Goal: Find contact information: Find contact information

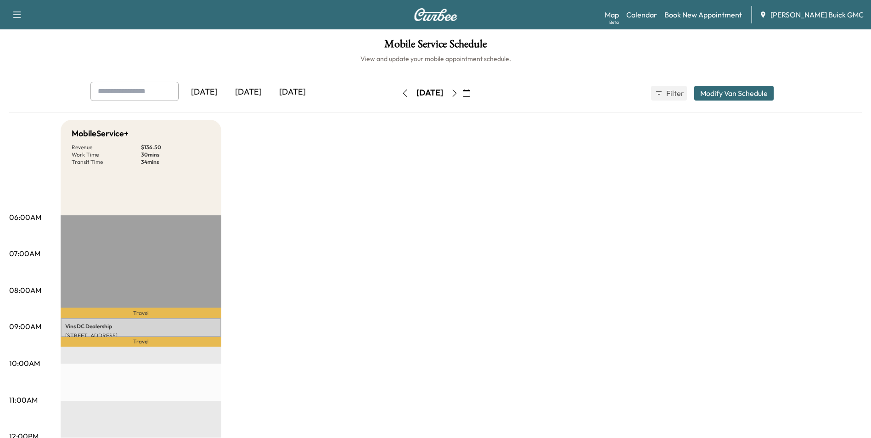
click at [470, 92] on icon "button" at bounding box center [466, 93] width 7 height 7
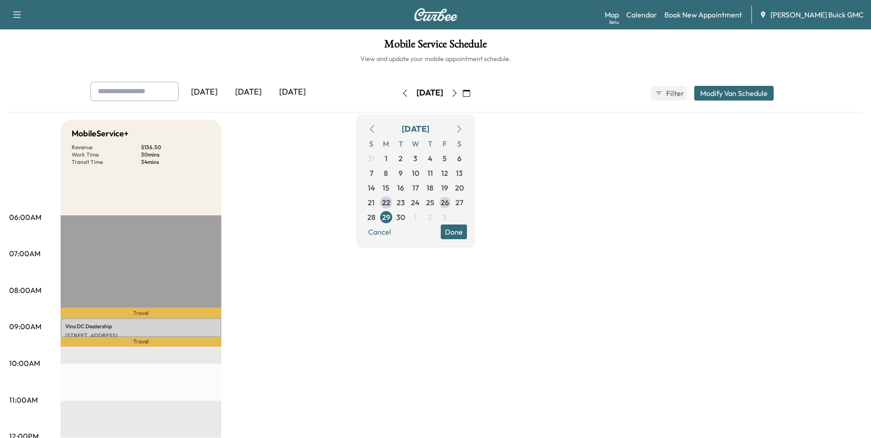
click at [449, 201] on span "26" at bounding box center [445, 202] width 8 height 11
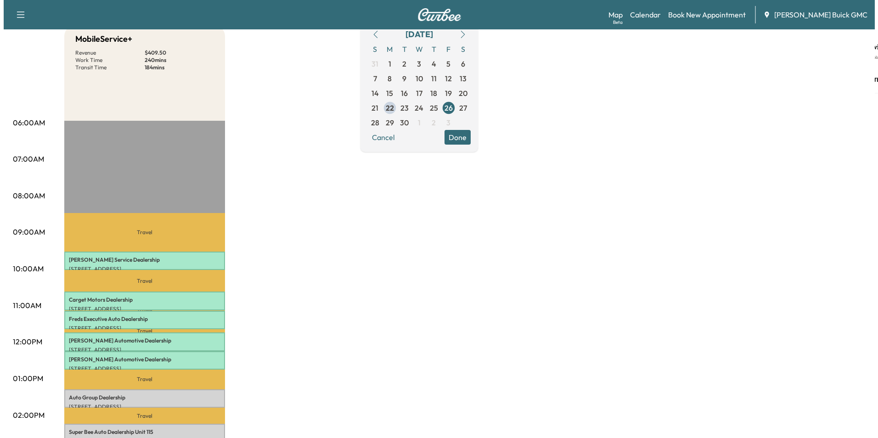
scroll to position [138, 0]
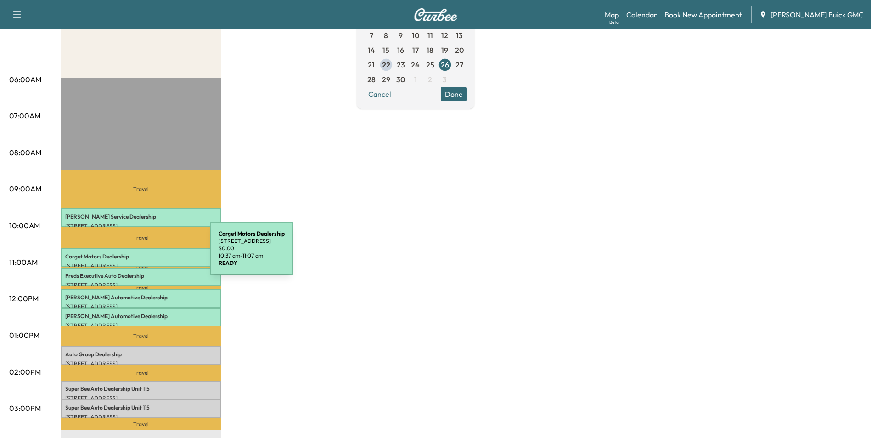
click at [141, 254] on p "Carget Motors Dealership" at bounding box center [141, 256] width 152 height 7
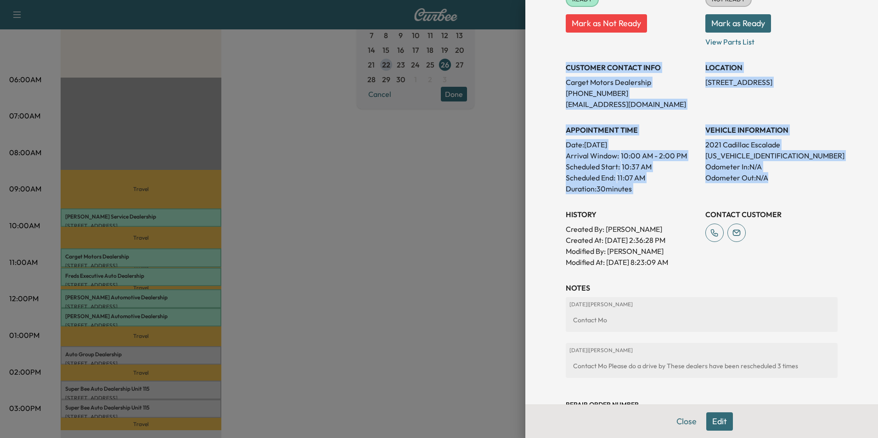
drag, startPoint x: 559, startPoint y: 66, endPoint x: 808, endPoint y: 185, distance: 275.7
click at [808, 185] on div "Appointment Status READY Mark as Not Ready Parts Status NOT READY Mark as Ready…" at bounding box center [702, 119] width 272 height 298
copy div "CUSTOMER CONTACT INFO Carget Motors Dealership [PHONE_NUMBER] [EMAIL_ADDRESS][D…"
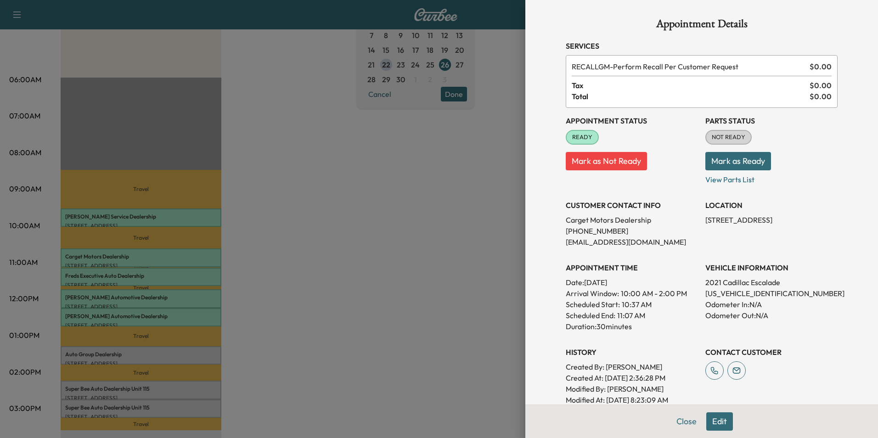
click at [324, 254] on div at bounding box center [439, 219] width 878 height 438
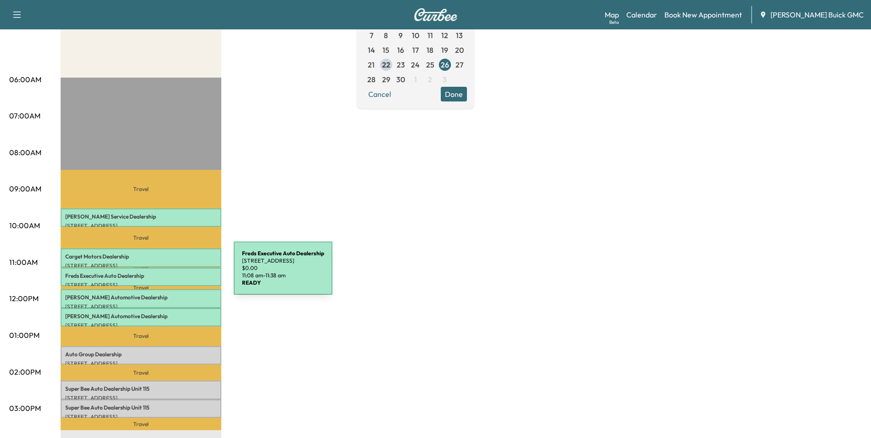
click at [165, 274] on p "Freds Executive Auto Dealership" at bounding box center [141, 275] width 152 height 7
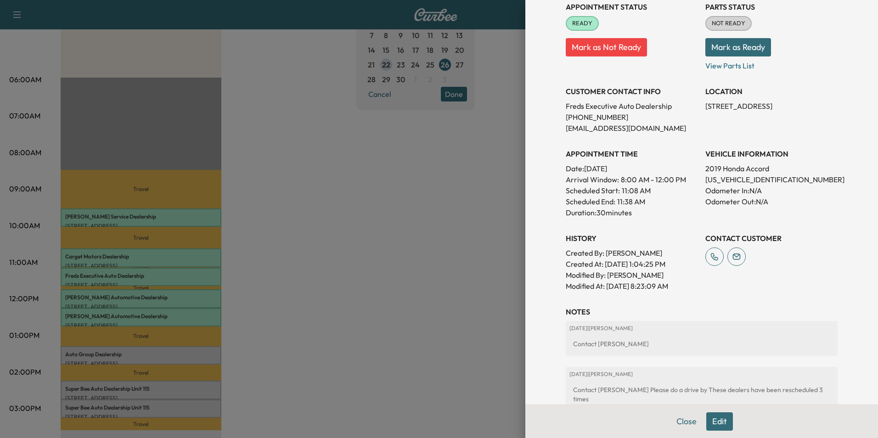
scroll to position [138, 0]
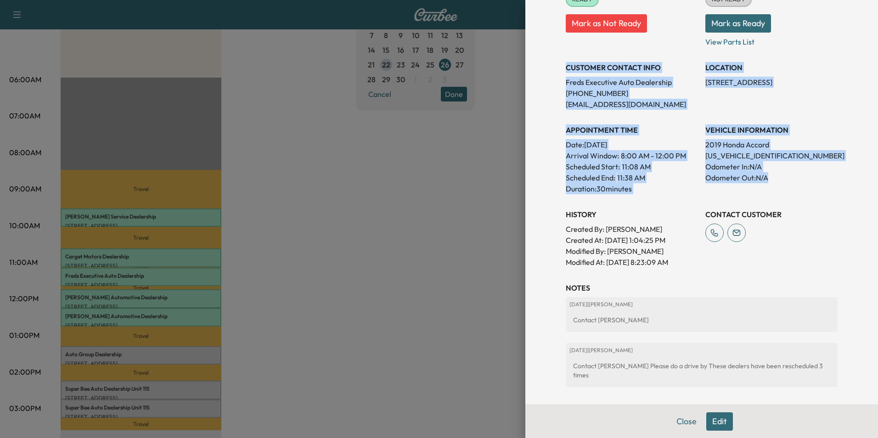
drag, startPoint x: 559, startPoint y: 67, endPoint x: 786, endPoint y: 178, distance: 252.7
click at [786, 178] on div "Appointment Status READY Mark as Not Ready Parts Status NOT READY Mark as Ready…" at bounding box center [702, 119] width 272 height 298
copy div "CUSTOMER CONTACT INFO [PERSON_NAME] Executive Auto Dealership [PHONE_NUMBER] [E…"
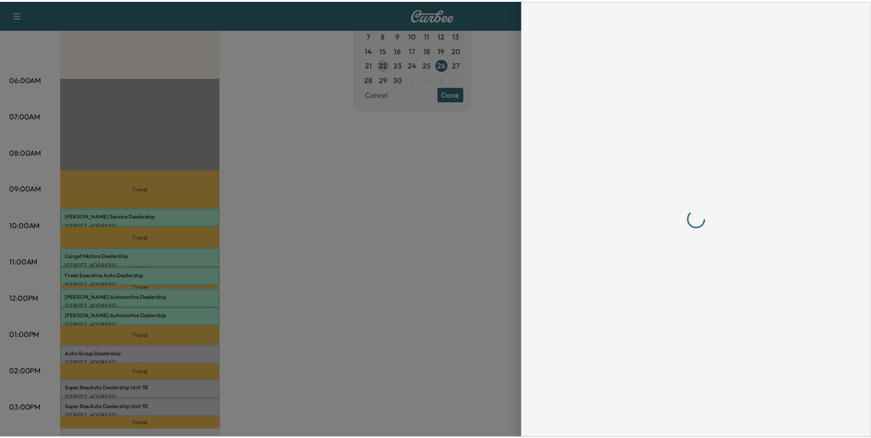
scroll to position [0, 0]
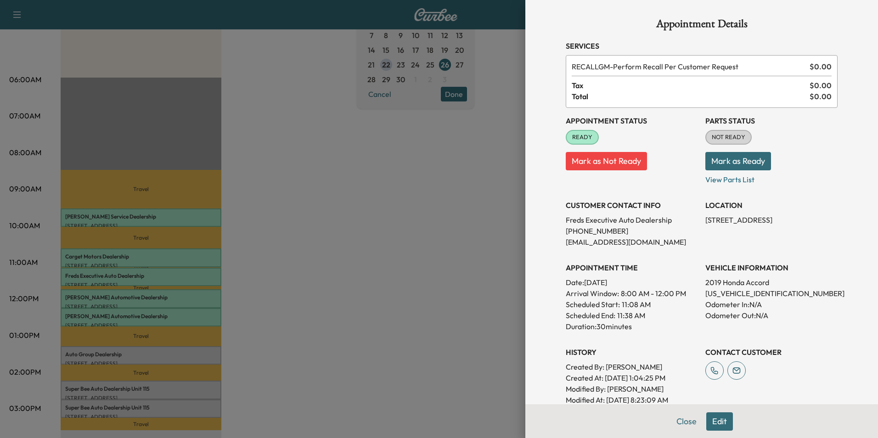
click at [376, 289] on div at bounding box center [439, 219] width 878 height 438
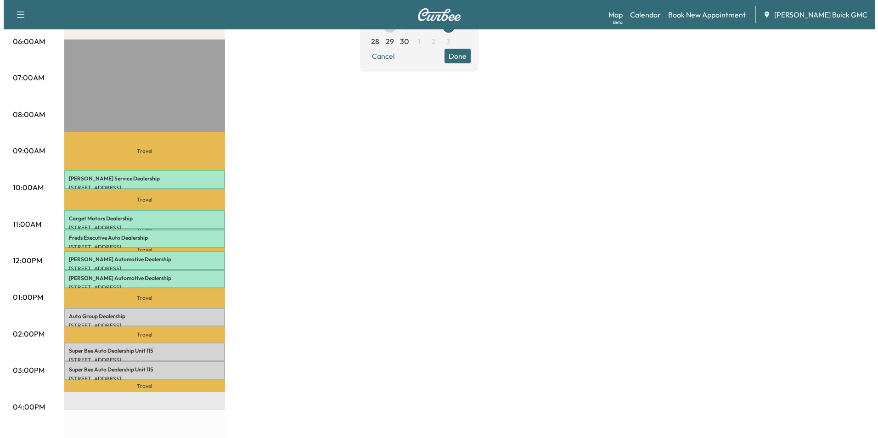
scroll to position [230, 0]
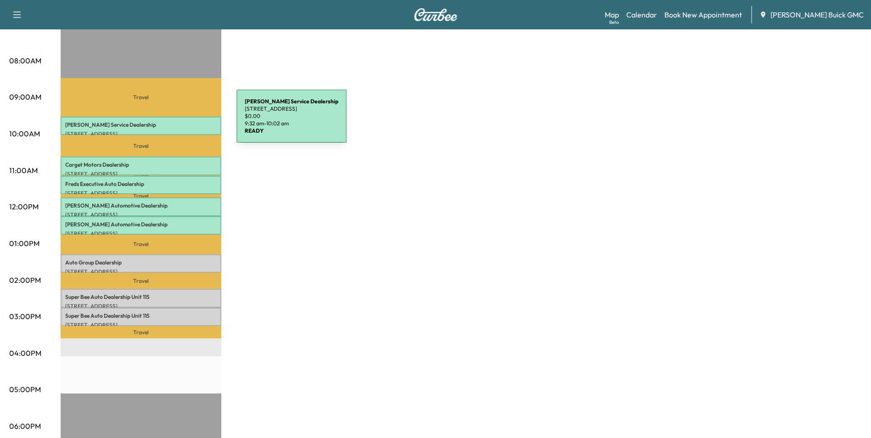
click at [168, 122] on p "[PERSON_NAME] Service Dealership" at bounding box center [141, 124] width 152 height 7
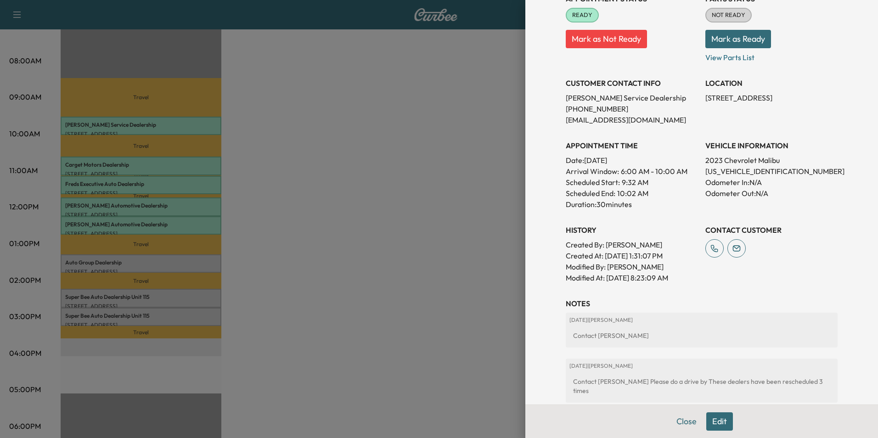
scroll to position [138, 0]
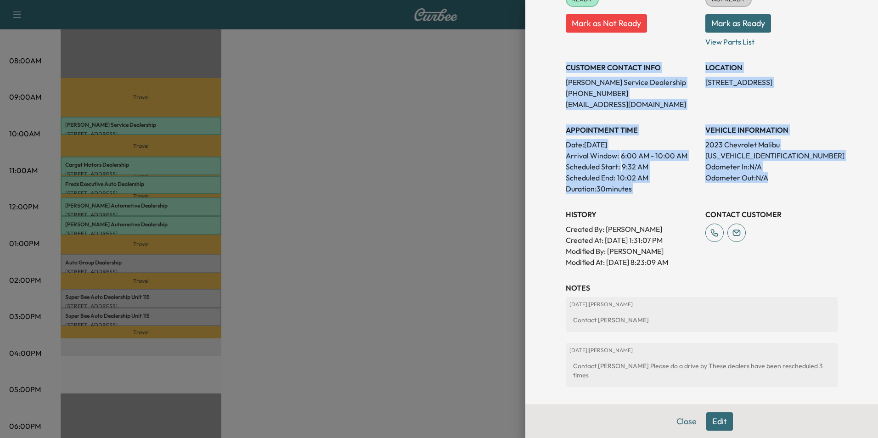
drag, startPoint x: 560, startPoint y: 65, endPoint x: 793, endPoint y: 198, distance: 268.3
click at [793, 198] on div "Appointment Status READY Mark as Not Ready Parts Status NOT READY Mark as Ready…" at bounding box center [702, 119] width 272 height 298
copy div "CUSTOMER CONTACT INFO [PERSON_NAME] Service Dealership [PHONE_NUMBER] [EMAIL_AD…"
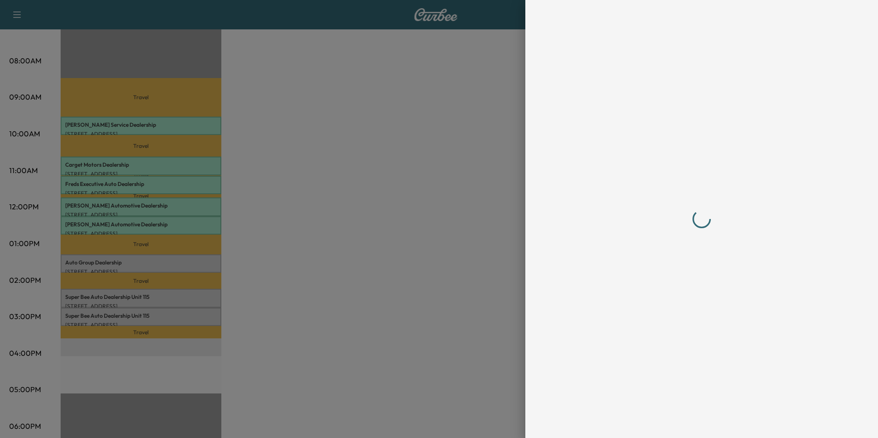
scroll to position [0, 0]
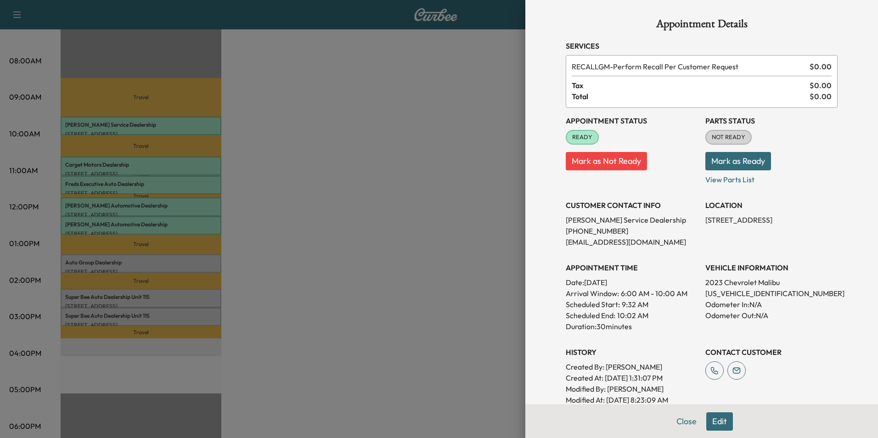
drag, startPoint x: 418, startPoint y: 172, endPoint x: 413, endPoint y: 176, distance: 7.0
click at [420, 172] on div at bounding box center [439, 219] width 878 height 438
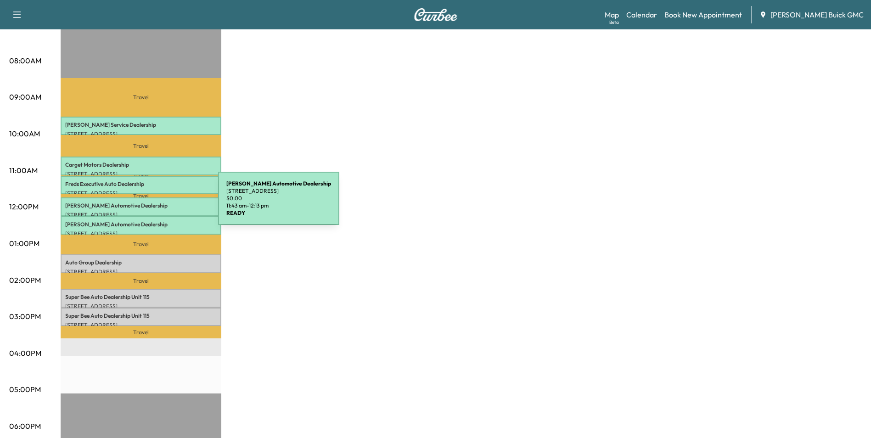
click at [149, 204] on p "[PERSON_NAME] Automotive Dealership" at bounding box center [141, 205] width 152 height 7
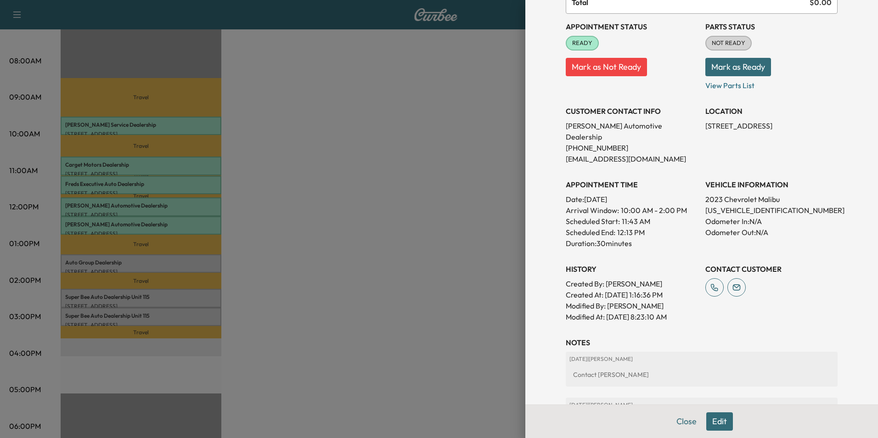
scroll to position [138, 0]
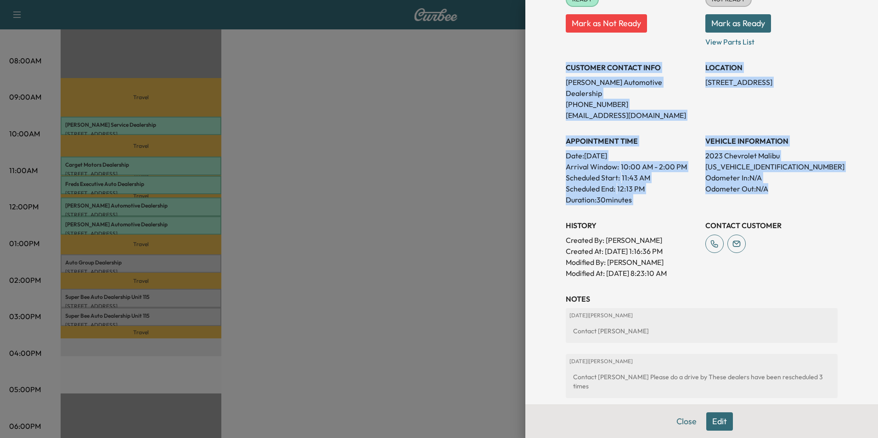
drag, startPoint x: 560, startPoint y: 66, endPoint x: 785, endPoint y: 180, distance: 252.3
click at [785, 180] on div "Appointment Status READY Mark as Not Ready Parts Status NOT READY Mark as Ready…" at bounding box center [702, 124] width 272 height 309
copy div "CUSTOMER CONTACT INFO [PERSON_NAME] Automotive Dealership [PHONE_NUMBER] [EMAIL…"
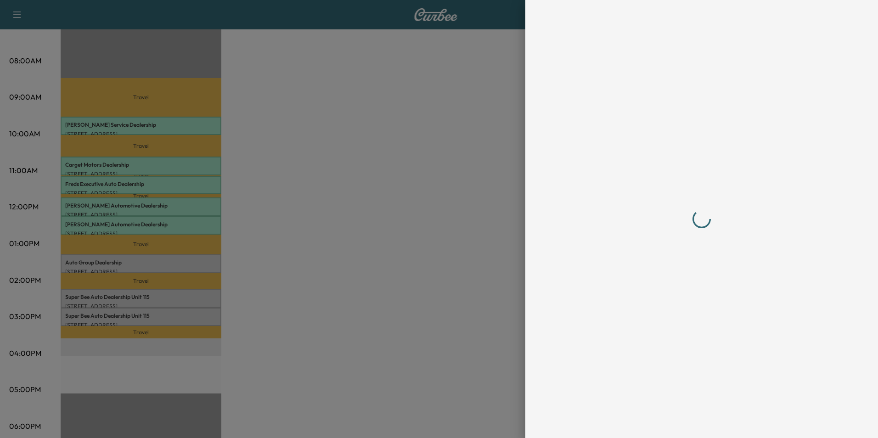
scroll to position [0, 0]
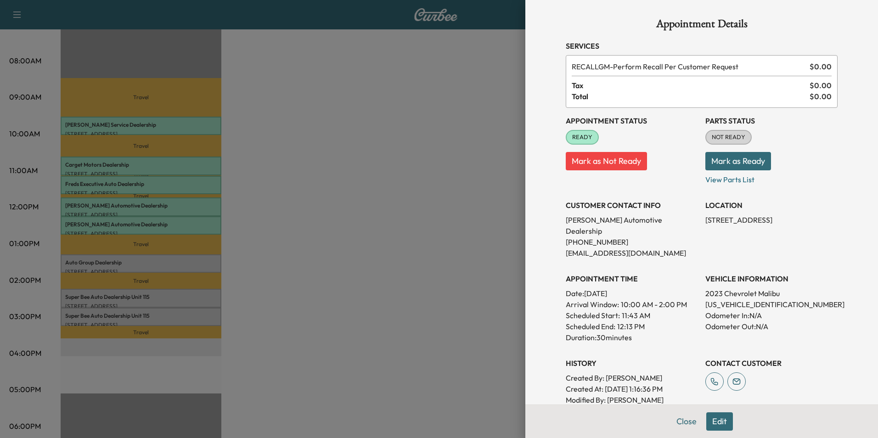
click at [318, 203] on div at bounding box center [439, 219] width 878 height 438
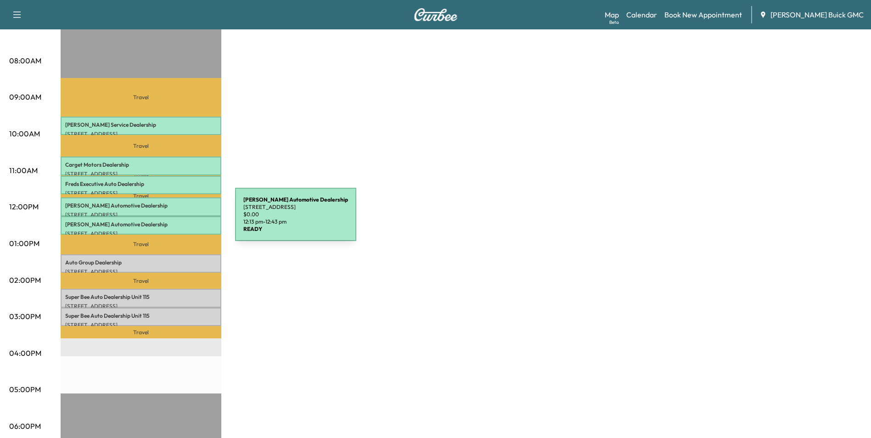
click at [166, 221] on p "[PERSON_NAME] Automotive Dealership" at bounding box center [141, 224] width 152 height 7
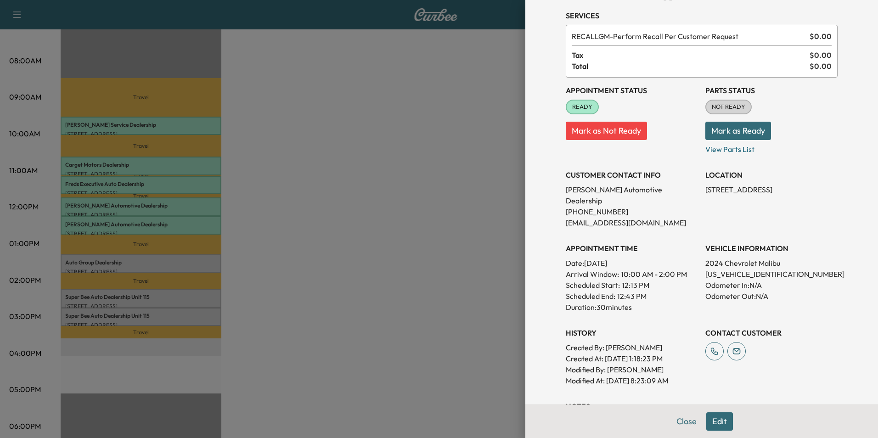
scroll to position [92, 0]
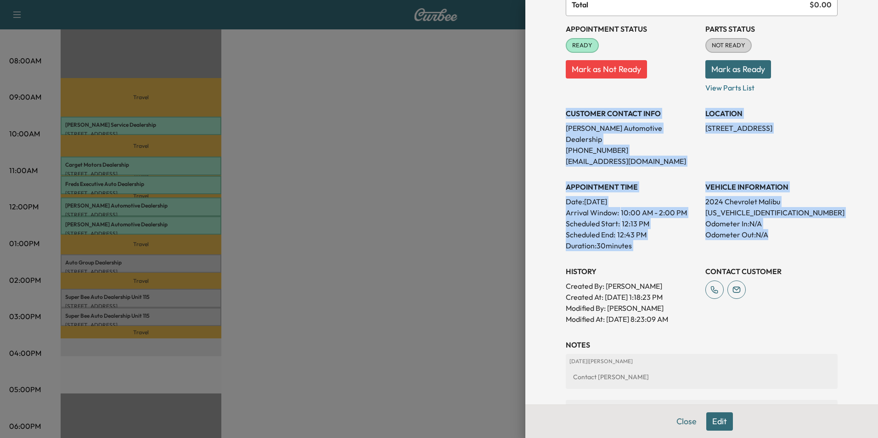
drag, startPoint x: 560, startPoint y: 111, endPoint x: 797, endPoint y: 232, distance: 266.3
click at [797, 232] on div "Appointment Status READY Mark as Not Ready Parts Status NOT READY Mark as Ready…" at bounding box center [702, 170] width 272 height 309
copy div "CUSTOMER CONTACT INFO [PERSON_NAME] Automotive Dealership [PHONE_NUMBER] [EMAIL…"
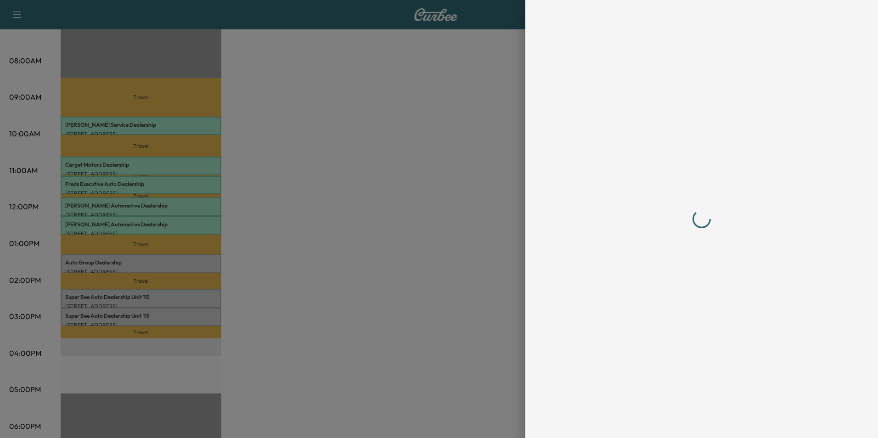
scroll to position [0, 0]
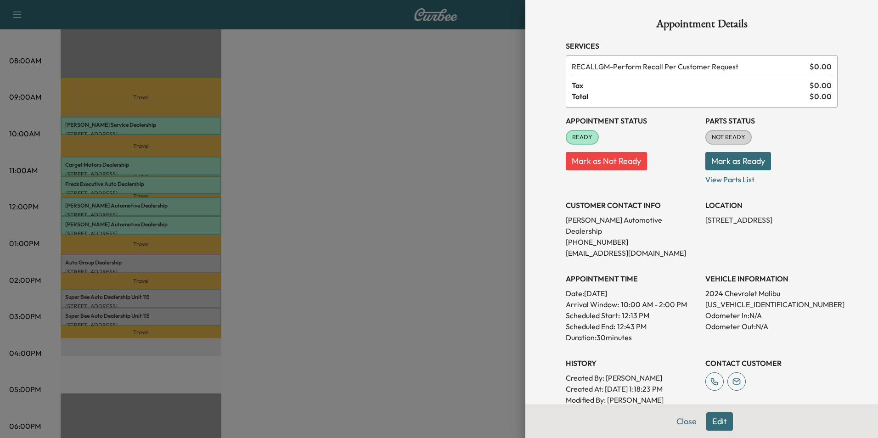
click at [368, 235] on div at bounding box center [439, 219] width 878 height 438
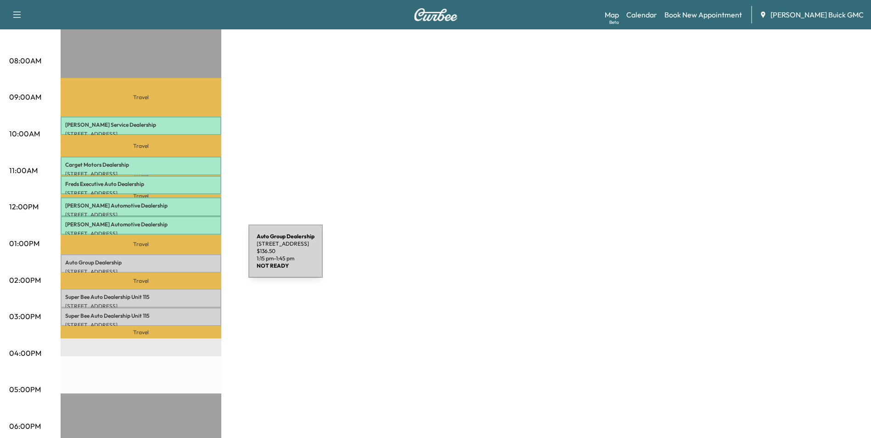
click at [180, 259] on p "Auto Group Dealership" at bounding box center [141, 262] width 152 height 7
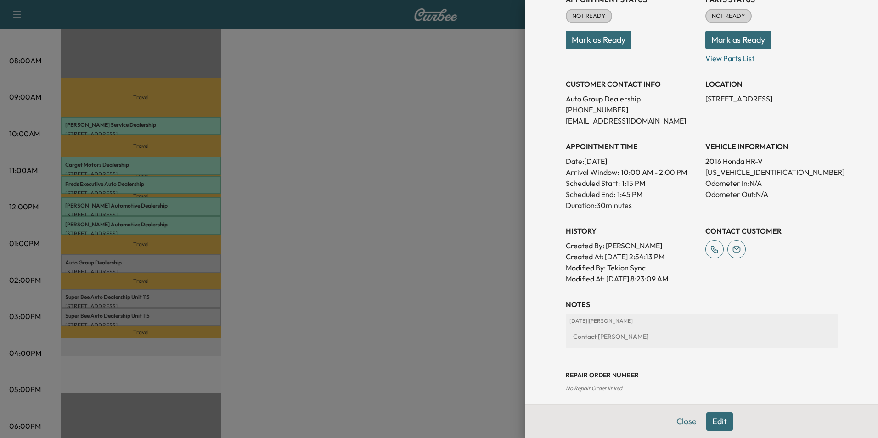
scroll to position [138, 0]
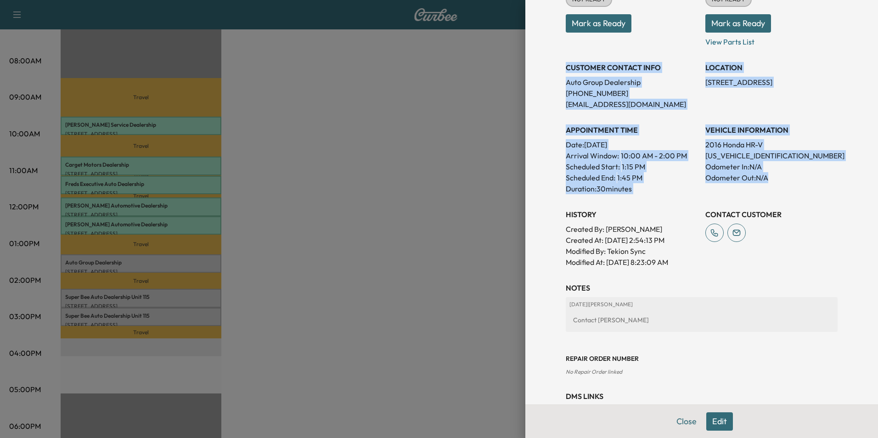
drag, startPoint x: 559, startPoint y: 65, endPoint x: 775, endPoint y: 182, distance: 245.0
click at [775, 182] on div "Appointment Status NOT READY Mark as Ready Parts Status NOT READY Mark as Ready…" at bounding box center [702, 119] width 272 height 298
copy div "CUSTOMER CONTACT INFO Auto Group Dealership [PHONE_NUMBER] [EMAIL_ADDRESS][DOMA…"
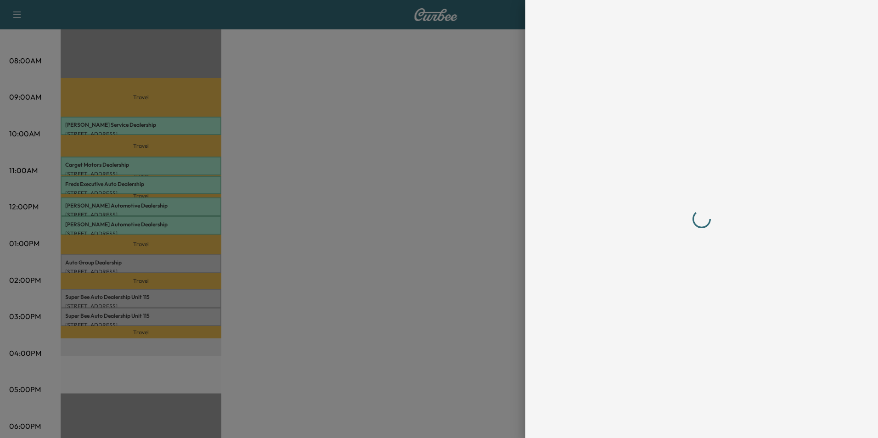
scroll to position [0, 0]
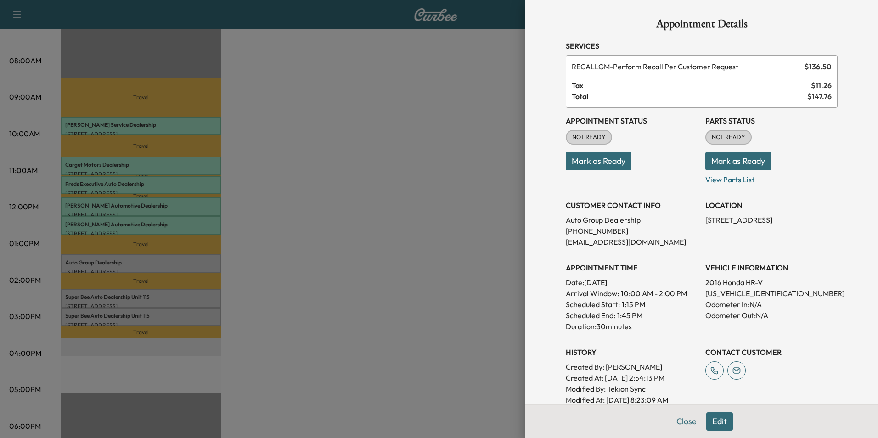
click at [314, 248] on div at bounding box center [439, 219] width 878 height 438
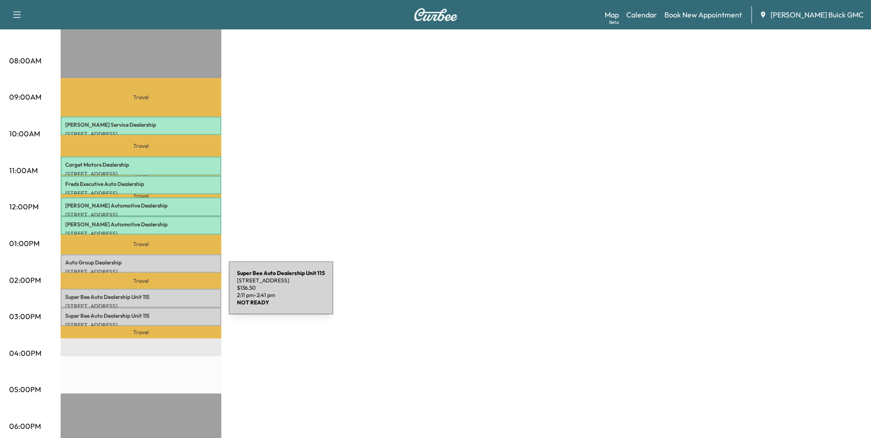
click at [160, 294] on p "Super Bee Auto Dealership Unit 115" at bounding box center [141, 297] width 152 height 7
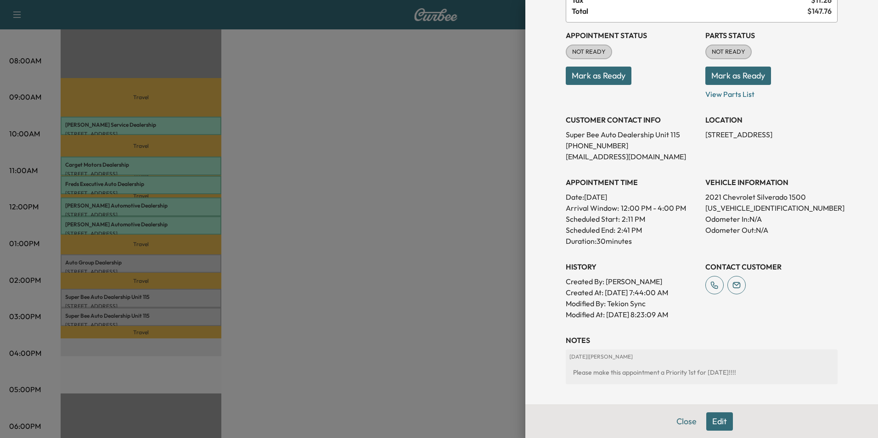
scroll to position [92, 0]
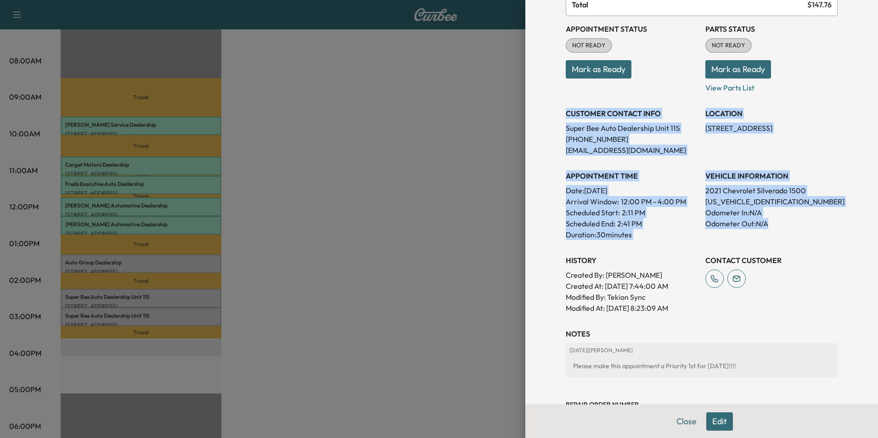
drag, startPoint x: 561, startPoint y: 131, endPoint x: 778, endPoint y: 232, distance: 239.4
click at [778, 232] on div "Appointment Status NOT READY Mark as Ready Parts Status NOT READY Mark as Ready…" at bounding box center [702, 165] width 272 height 298
copy div "CUSTOMER CONTACT INFO Super Bee Auto Dealership Unit [PHONE_NUMBER] [EMAIL_ADDR…"
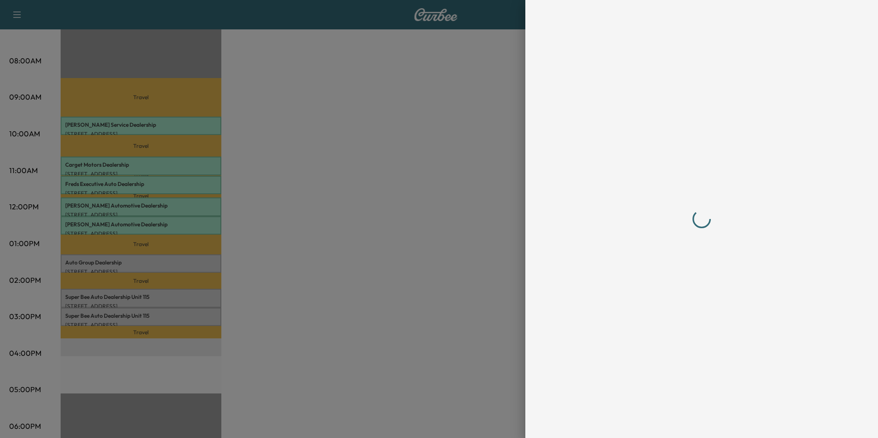
scroll to position [0, 0]
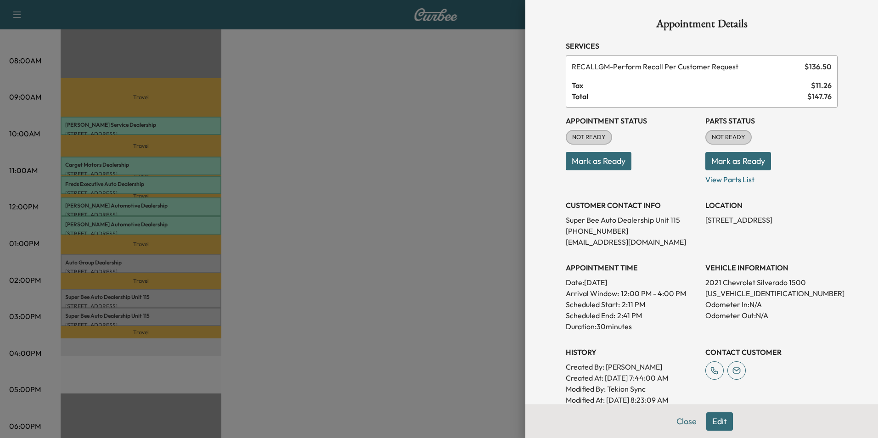
click at [361, 293] on div at bounding box center [439, 219] width 878 height 438
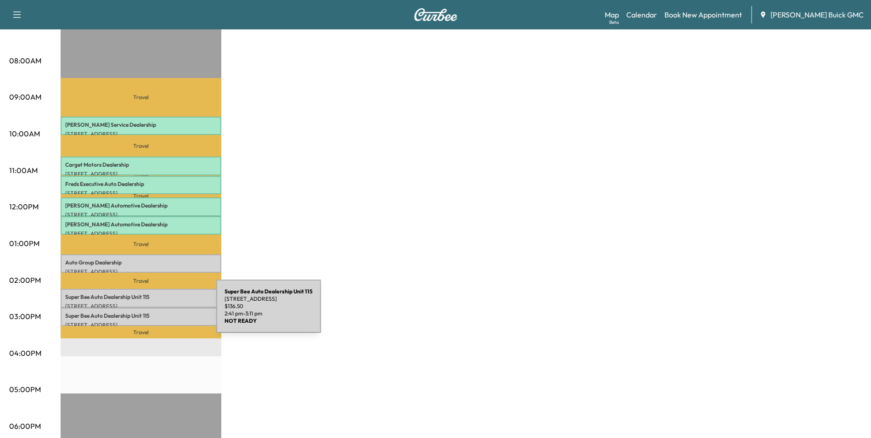
click at [147, 312] on p "Super Bee Auto Dealership Unit 115" at bounding box center [141, 315] width 152 height 7
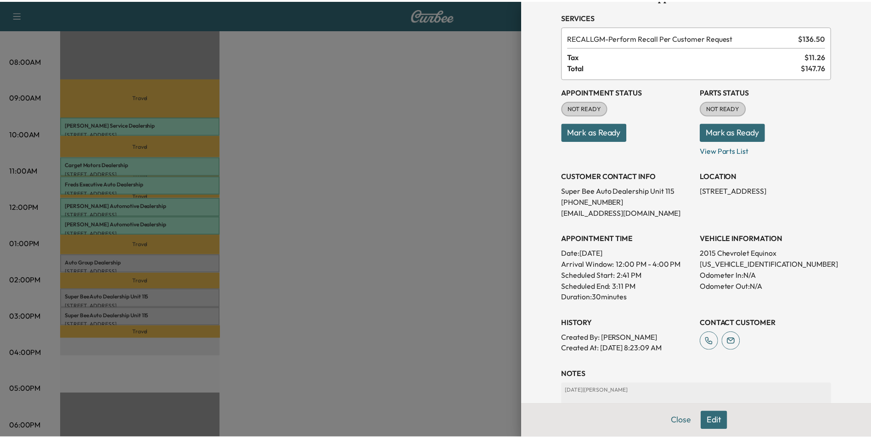
scroll to position [46, 0]
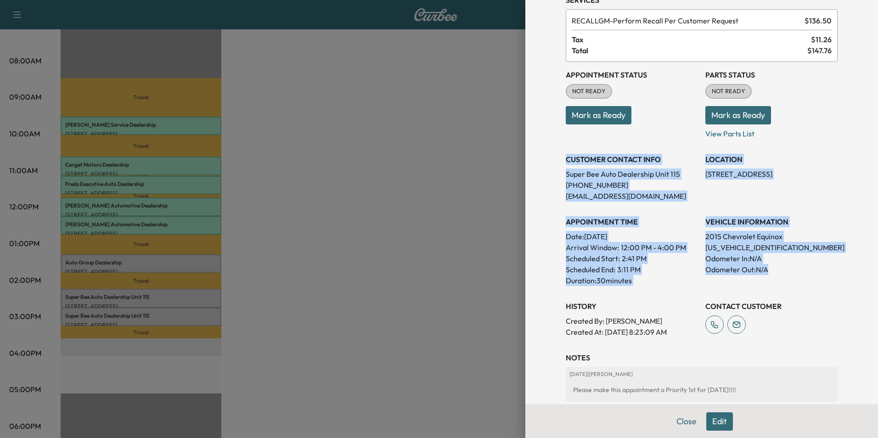
drag, startPoint x: 560, startPoint y: 157, endPoint x: 770, endPoint y: 266, distance: 236.5
click at [770, 266] on div "Appointment Status NOT READY Mark as Ready Parts Status NOT READY Mark as Ready…" at bounding box center [702, 200] width 272 height 276
copy div "CUSTOMER CONTACT INFO Super Bee Auto Dealership Unit [PHONE_NUMBER] [EMAIL_ADDR…"
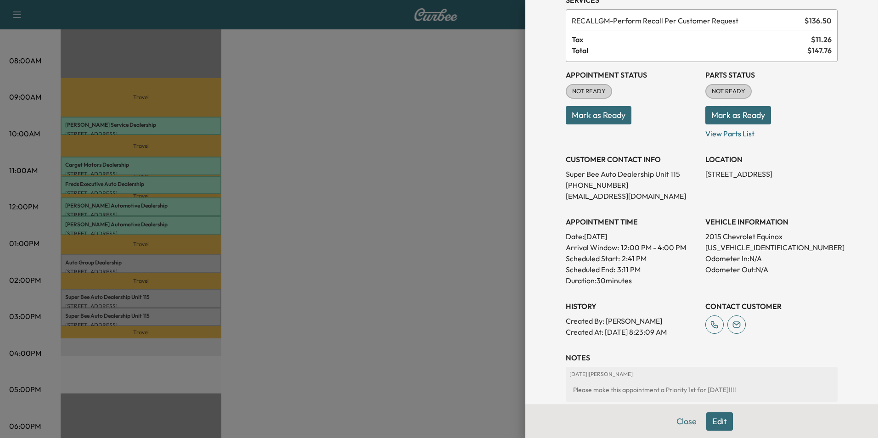
click at [347, 120] on div at bounding box center [439, 219] width 878 height 438
